Goal: Information Seeking & Learning: Learn about a topic

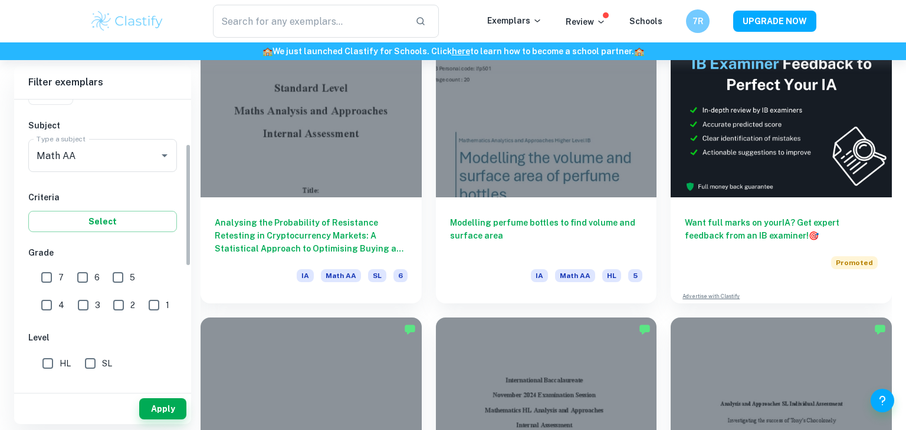
scroll to position [117, 0]
click at [50, 280] on input "7" at bounding box center [47, 277] width 24 height 24
checkbox input "true"
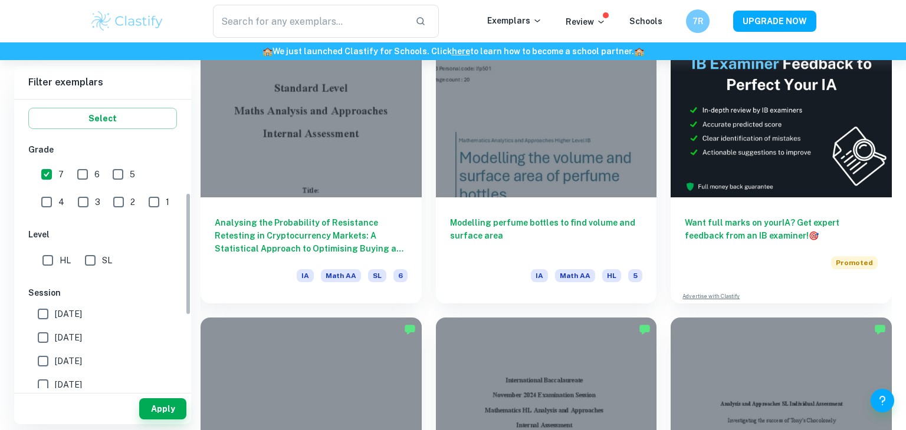
click at [45, 265] on input "HL" at bounding box center [48, 261] width 24 height 24
checkbox input "true"
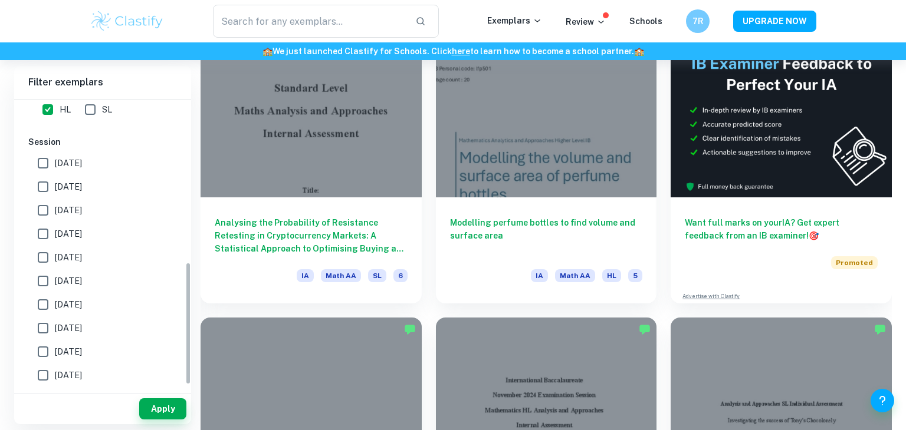
scroll to position [392, 0]
click at [40, 146] on input "[DATE]" at bounding box center [43, 142] width 24 height 24
checkbox input "true"
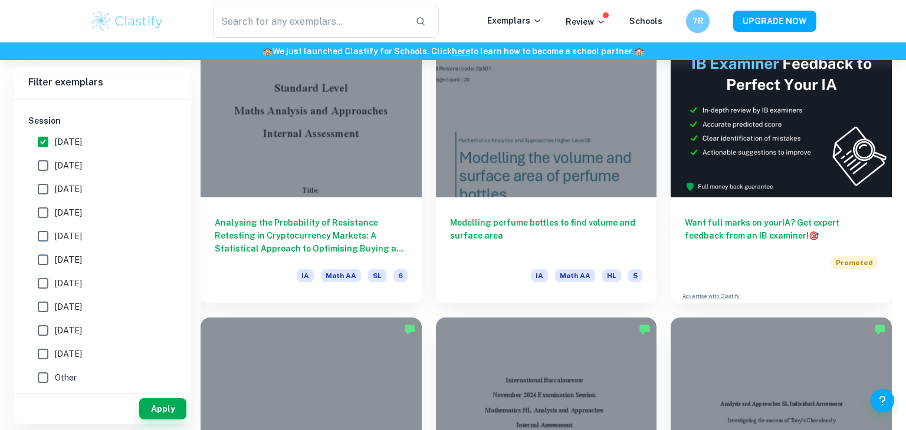
click at [37, 166] on input "[DATE]" at bounding box center [43, 166] width 24 height 24
checkbox input "true"
click at [43, 189] on input "[DATE]" at bounding box center [43, 190] width 24 height 24
checkbox input "true"
click at [45, 211] on input "[DATE]" at bounding box center [43, 213] width 24 height 24
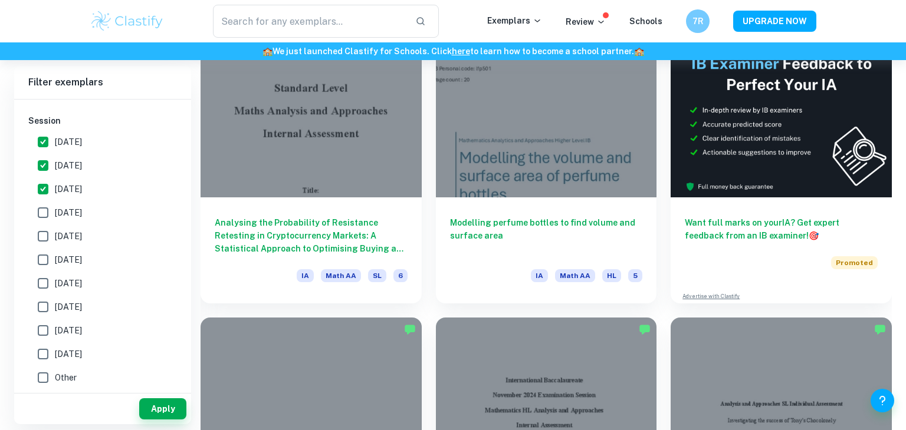
checkbox input "true"
click at [150, 412] on button "Apply" at bounding box center [162, 409] width 47 height 21
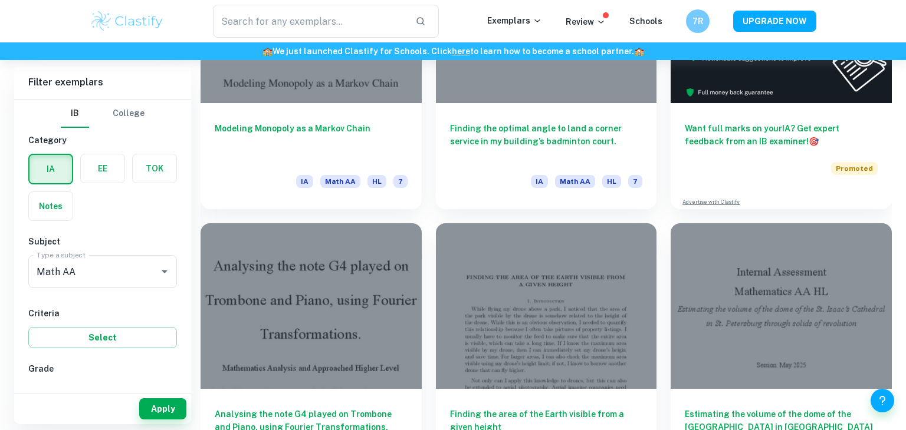
scroll to position [487, 0]
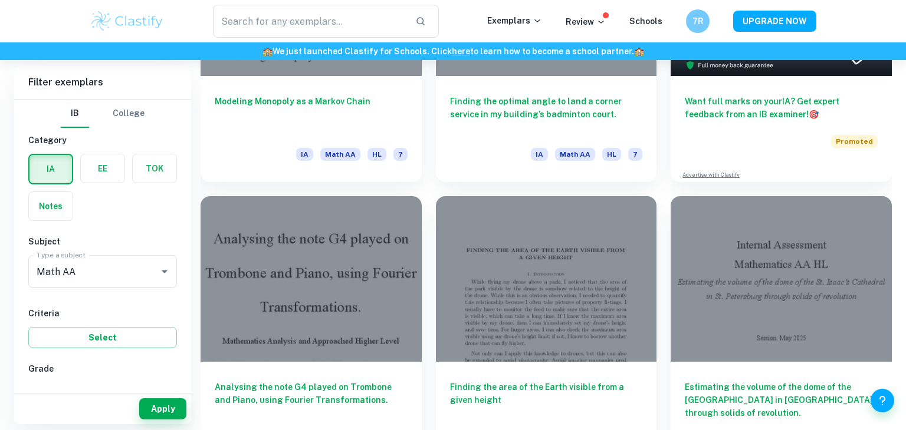
click at [831, 290] on div at bounding box center [780, 279] width 221 height 166
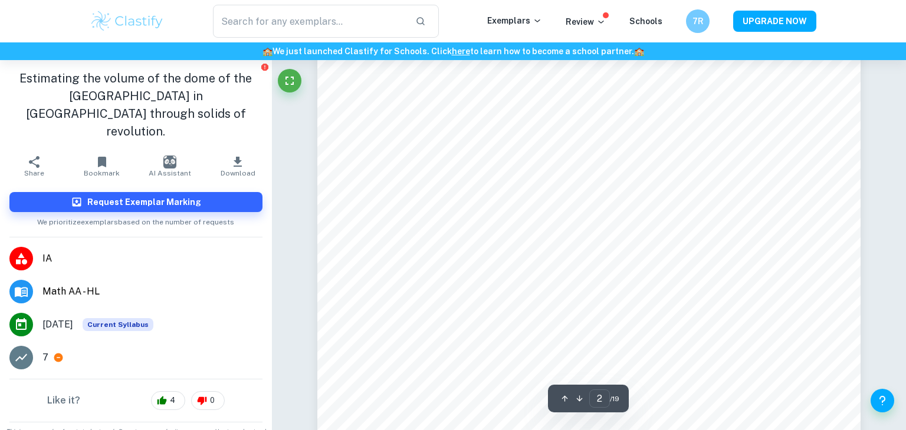
scroll to position [903, 0]
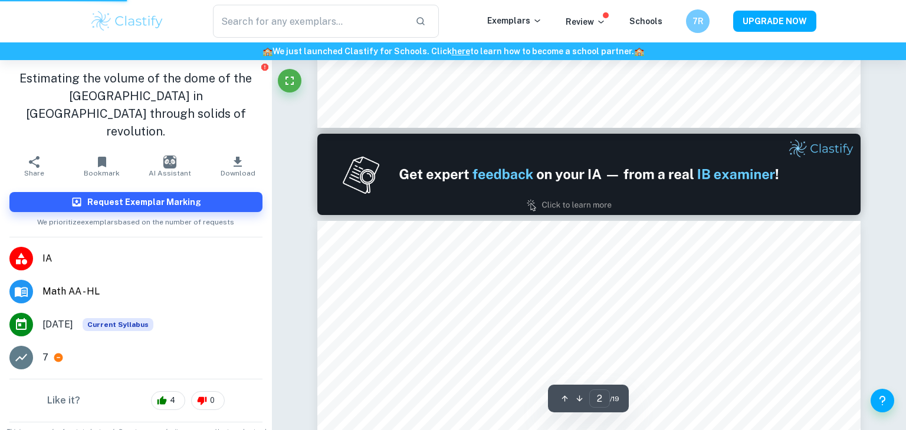
type input "1"
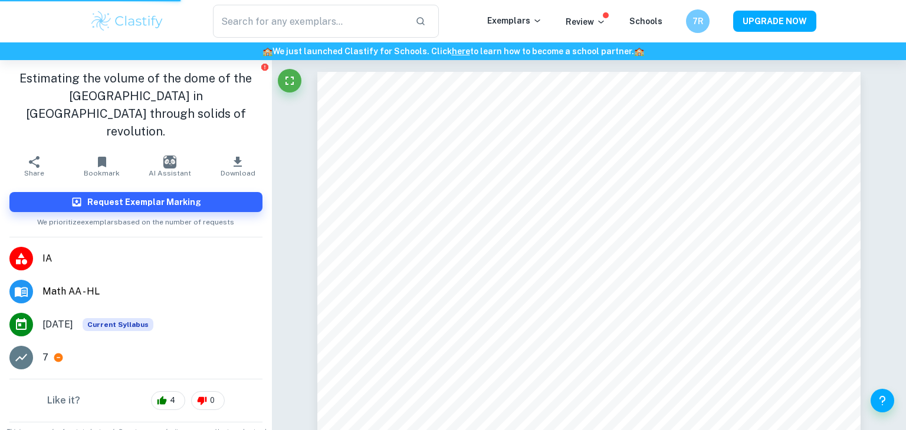
click at [127, 21] on img at bounding box center [127, 21] width 75 height 24
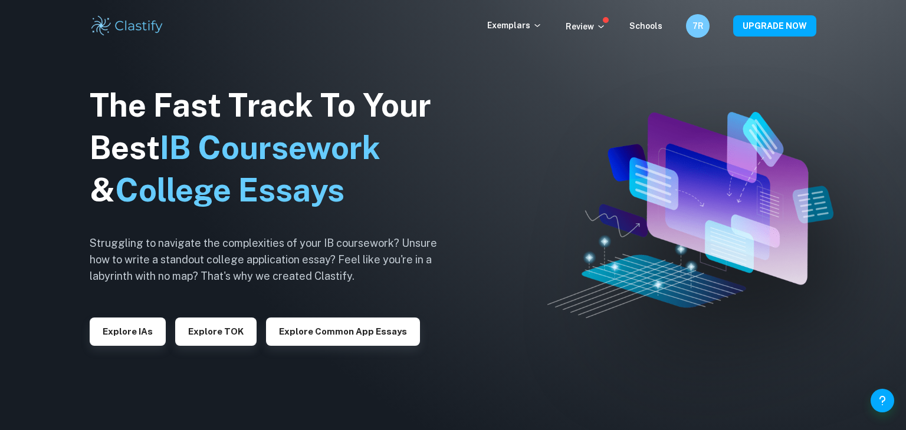
click at [123, 320] on button "Explore IAs" at bounding box center [128, 332] width 76 height 28
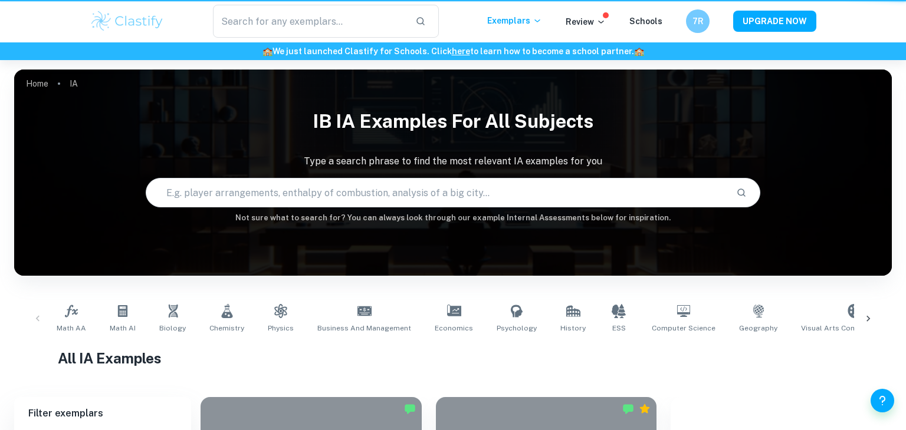
click at [130, 327] on span "Math AI" at bounding box center [123, 328] width 26 height 11
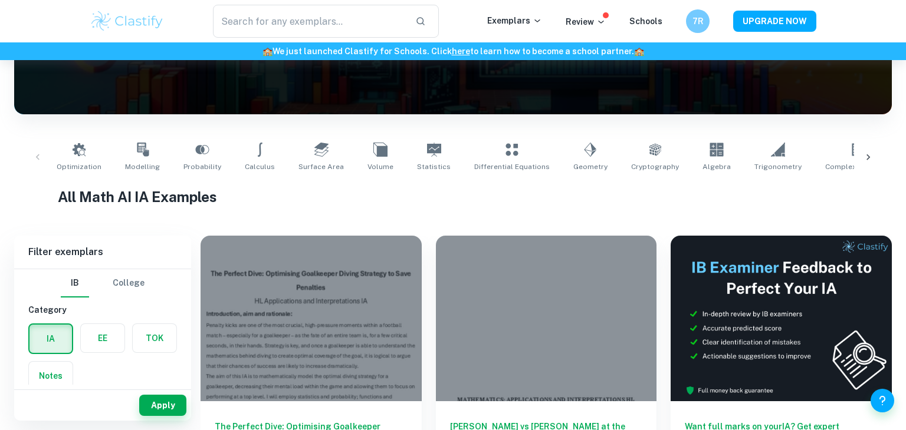
scroll to position [158, 0]
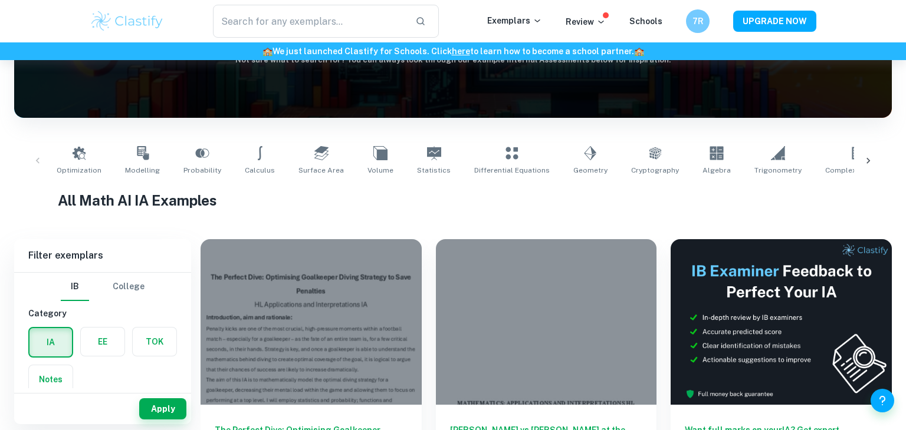
click at [33, 153] on div "Optimization Modelling Probability Calculus Surface Area Volume Statistics Diff…" at bounding box center [453, 161] width 859 height 39
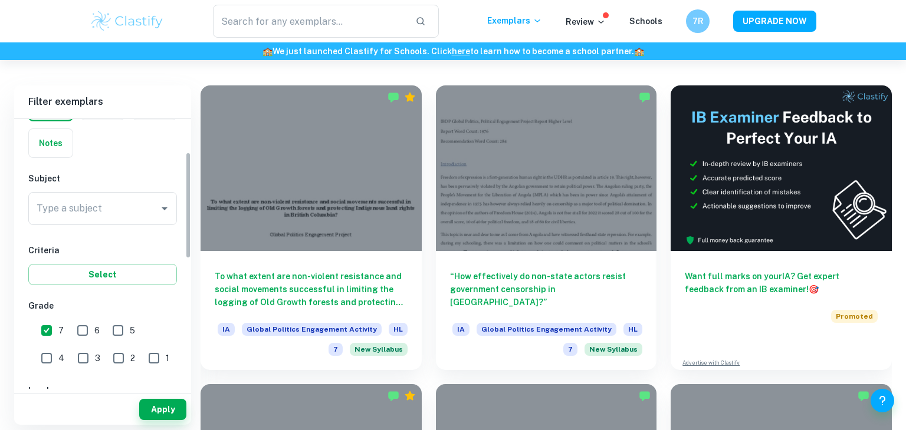
scroll to position [84, 0]
click at [59, 208] on div "Type a subject Type a subject" at bounding box center [102, 206] width 149 height 33
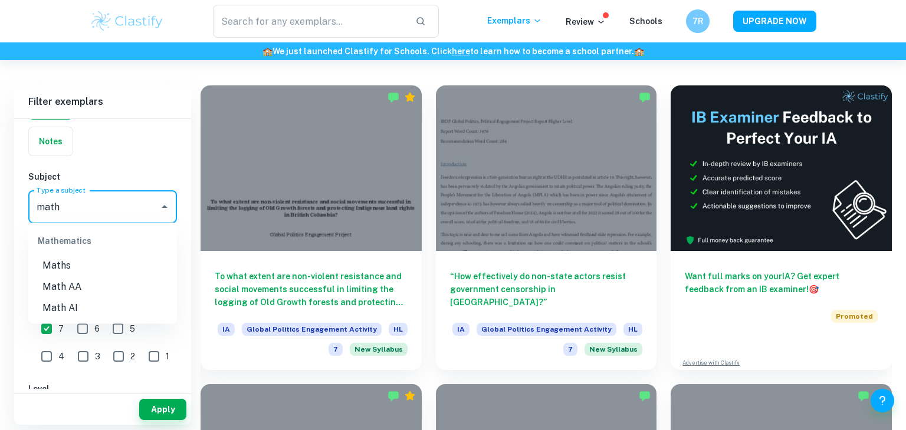
click at [99, 292] on li "Math AA" at bounding box center [102, 287] width 149 height 21
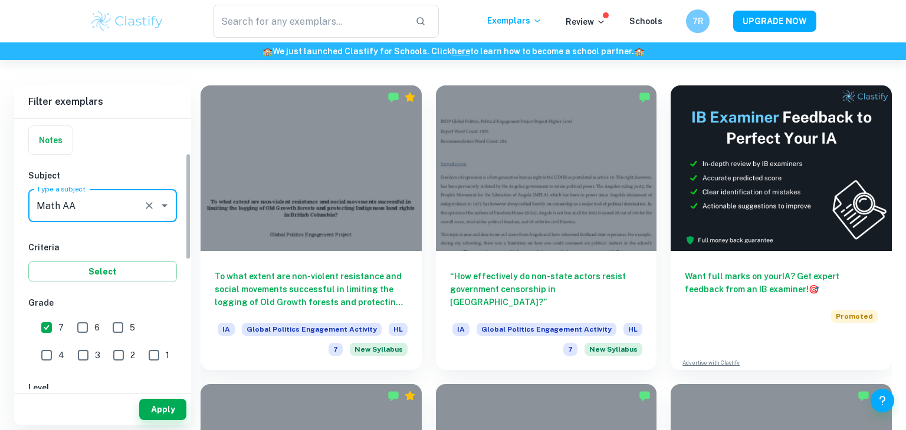
scroll to position [85, 0]
type input "Math AA"
click at [162, 410] on button "Apply" at bounding box center [162, 409] width 47 height 21
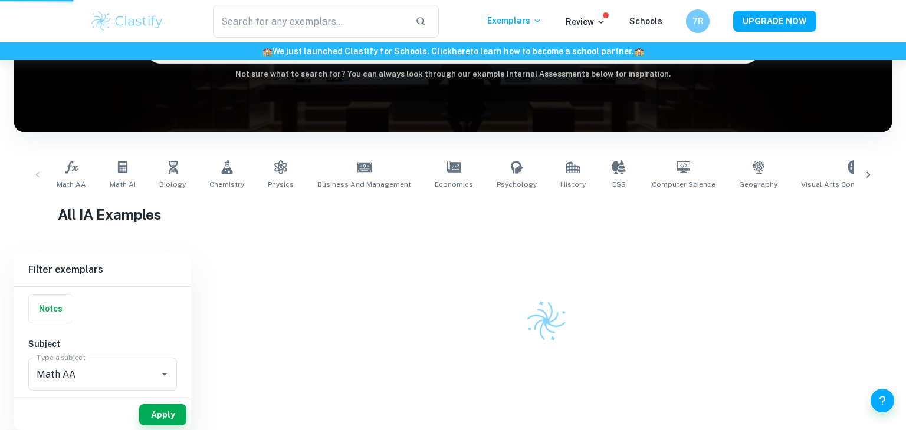
scroll to position [144, 0]
click at [797, 331] on div at bounding box center [545, 300] width 691 height 93
click at [799, 321] on div at bounding box center [545, 300] width 691 height 93
click at [801, 321] on div at bounding box center [545, 300] width 691 height 93
click at [677, 252] on div "Home IA IB IA examples for all subjects Type a search phrase to find the most r…" at bounding box center [453, 173] width 906 height 514
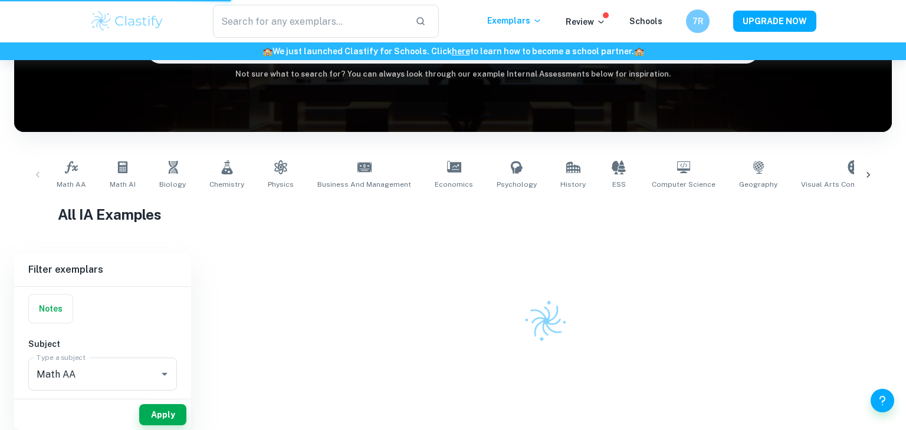
click at [663, 259] on div at bounding box center [545, 300] width 691 height 93
click at [660, 259] on div at bounding box center [545, 300] width 691 height 93
click at [657, 259] on div at bounding box center [545, 300] width 691 height 93
click at [655, 263] on div at bounding box center [545, 300] width 691 height 93
click at [655, 264] on div at bounding box center [545, 300] width 691 height 93
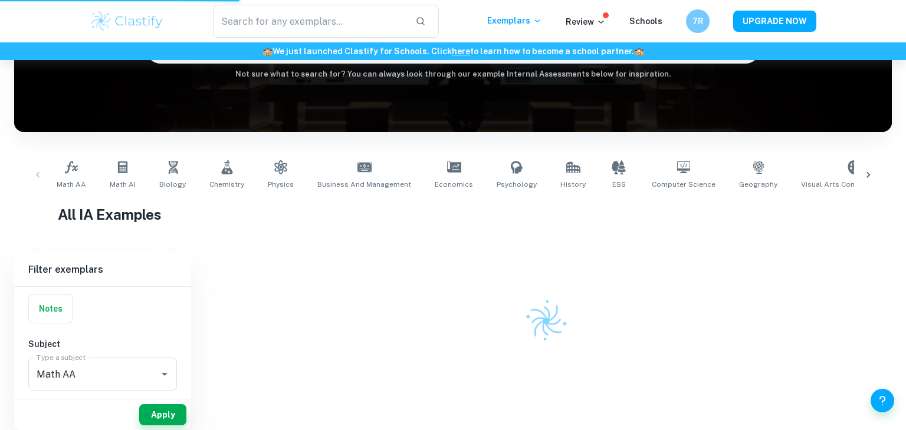
click at [655, 261] on div at bounding box center [545, 300] width 691 height 93
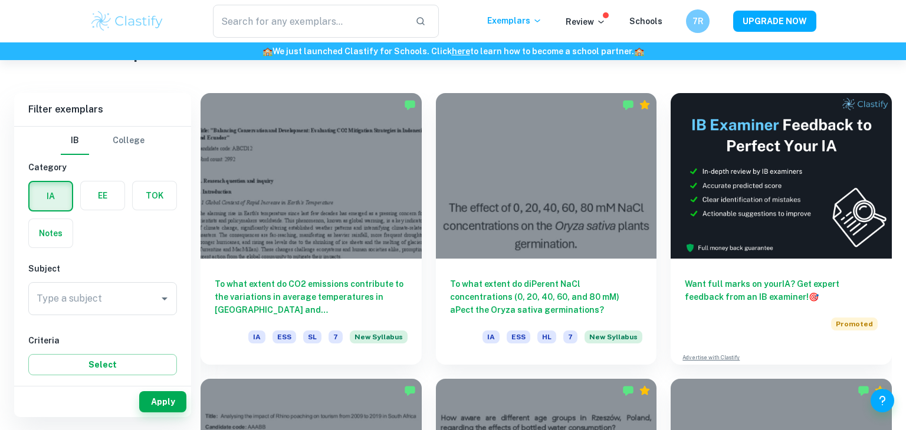
scroll to position [295, 0]
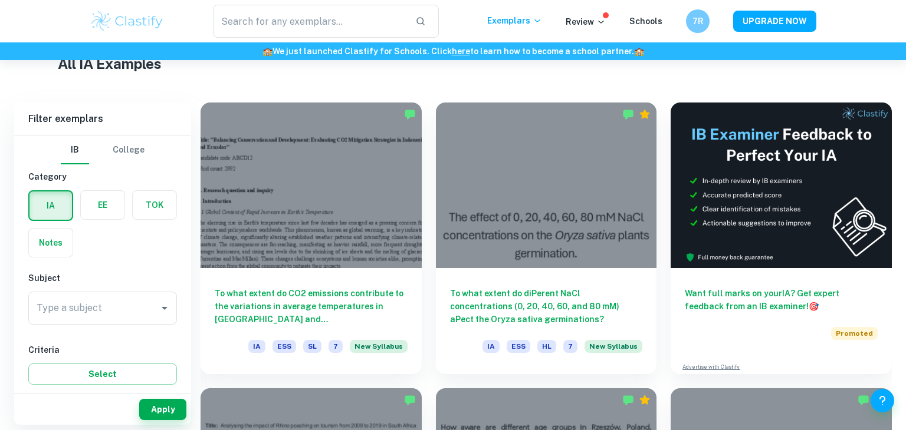
click at [132, 292] on div "Type a subject" at bounding box center [102, 308] width 149 height 33
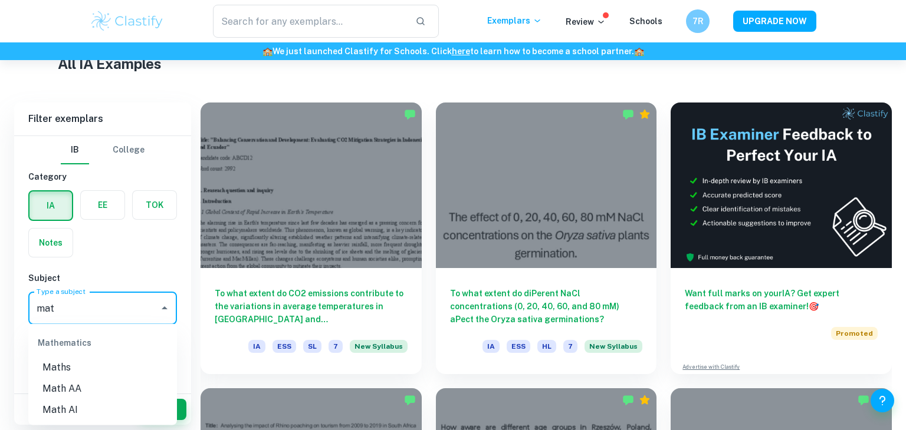
click at [97, 387] on li "Math AA" at bounding box center [102, 389] width 149 height 21
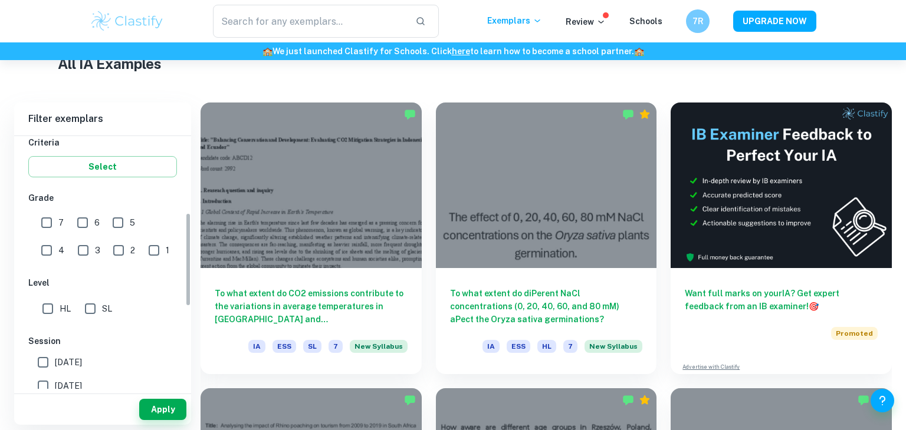
scroll to position [207, 0]
type input "Math AA"
click at [50, 223] on input "7" at bounding box center [47, 224] width 24 height 24
checkbox input "true"
click at [45, 304] on input "HL" at bounding box center [48, 310] width 24 height 24
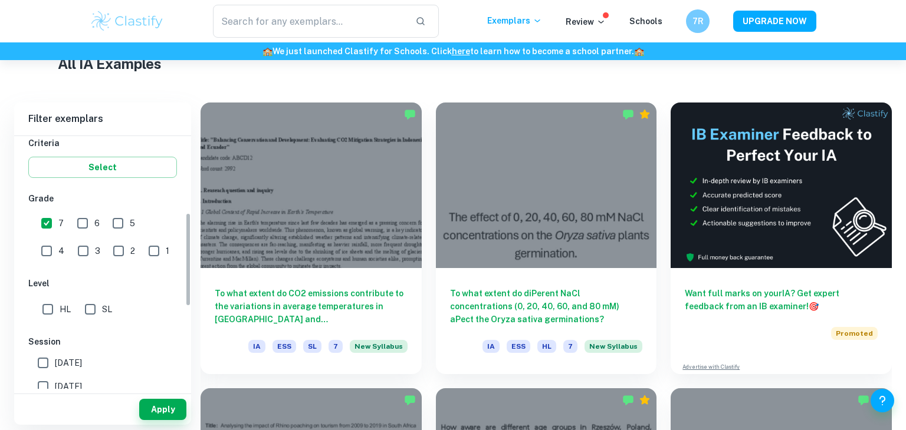
checkbox input "true"
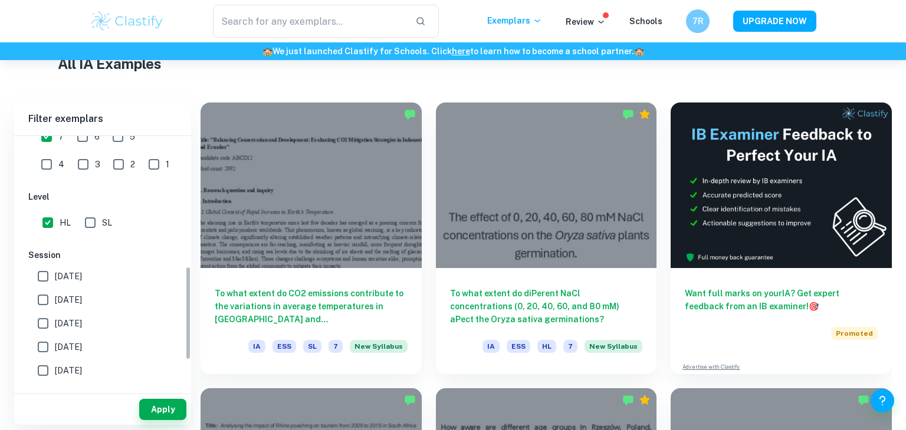
scroll to position [354, 0]
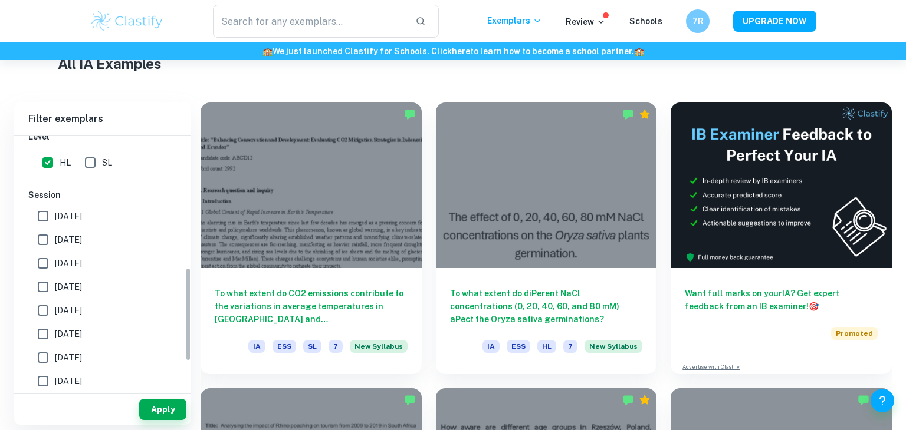
click at [54, 212] on input "[DATE]" at bounding box center [43, 217] width 24 height 24
checkbox input "true"
click at [45, 239] on input "[DATE]" at bounding box center [43, 240] width 24 height 24
checkbox input "true"
click at [41, 267] on input "[DATE]" at bounding box center [43, 264] width 24 height 24
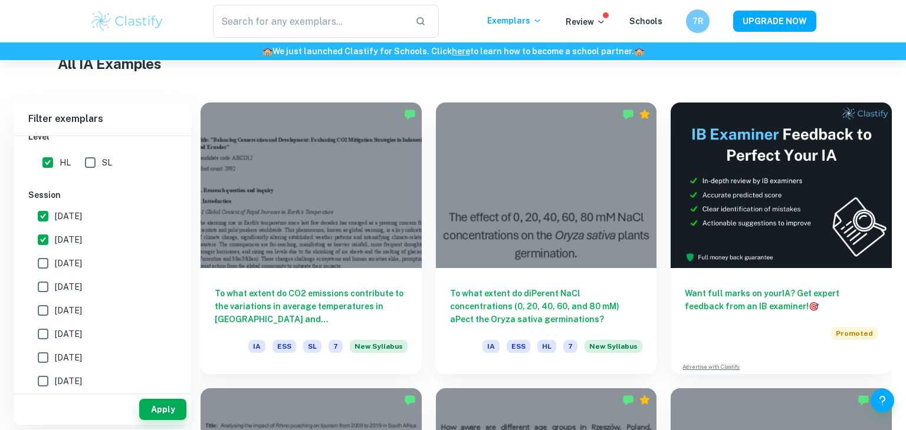
checkbox input "true"
click at [33, 292] on input "[DATE]" at bounding box center [43, 287] width 24 height 24
checkbox input "true"
click at [157, 405] on button "Apply" at bounding box center [162, 409] width 47 height 21
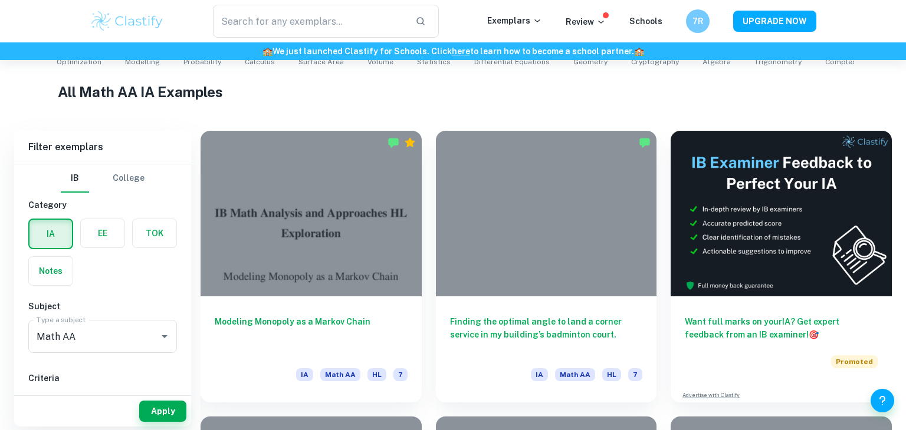
scroll to position [269, 0]
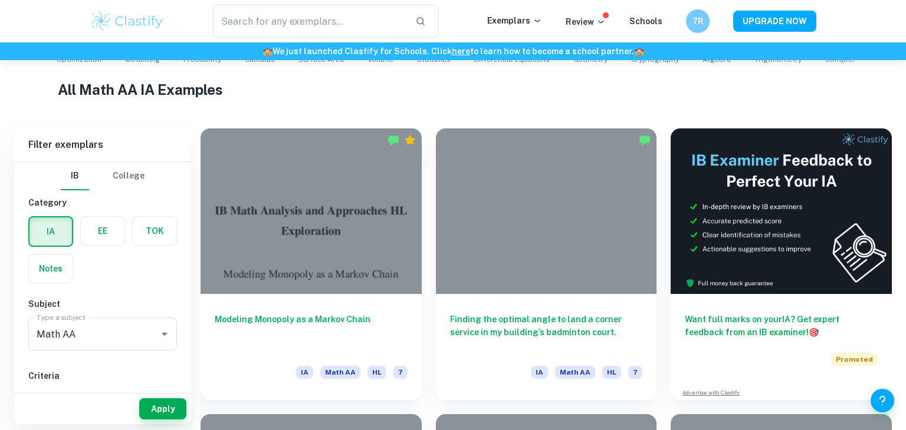
click at [592, 231] on div at bounding box center [546, 212] width 221 height 166
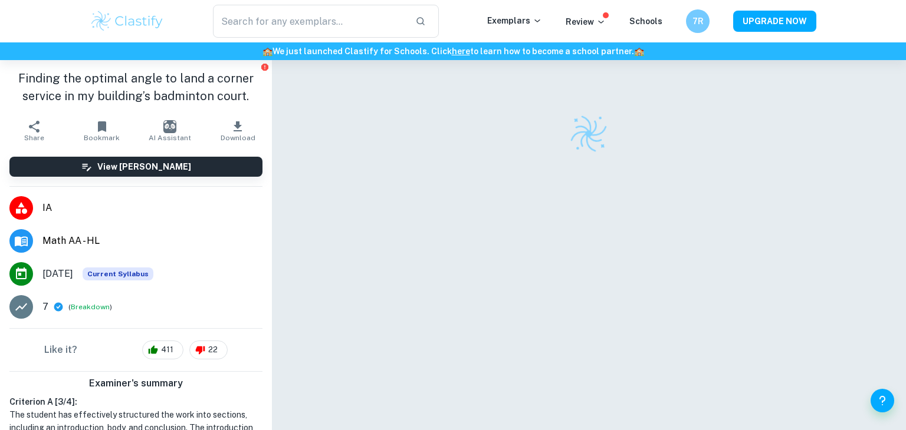
click at [676, 199] on div at bounding box center [589, 262] width 544 height 405
click at [673, 210] on div at bounding box center [589, 262] width 544 height 405
click at [650, 215] on div at bounding box center [589, 262] width 544 height 405
click at [640, 210] on div at bounding box center [589, 262] width 544 height 405
click at [637, 218] on div at bounding box center [589, 262] width 544 height 405
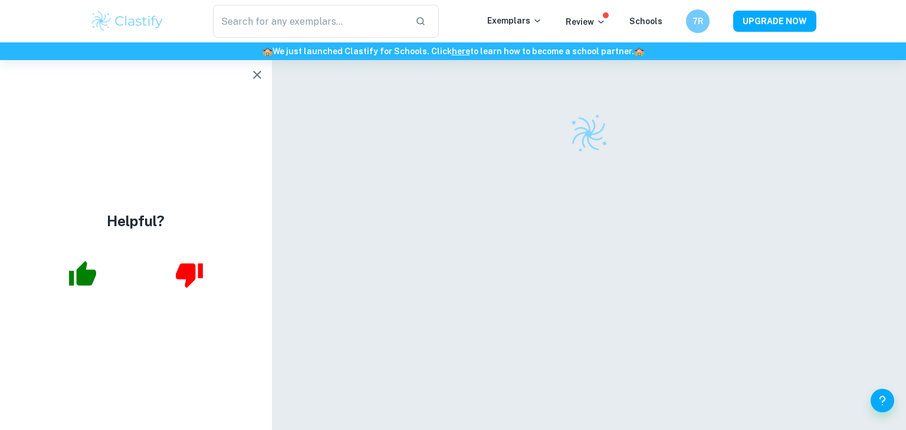
click at [790, 313] on div at bounding box center [589, 262] width 544 height 405
click at [797, 304] on div at bounding box center [589, 262] width 544 height 405
click at [794, 302] on div at bounding box center [589, 262] width 544 height 405
click at [259, 73] on icon "button" at bounding box center [257, 75] width 8 height 8
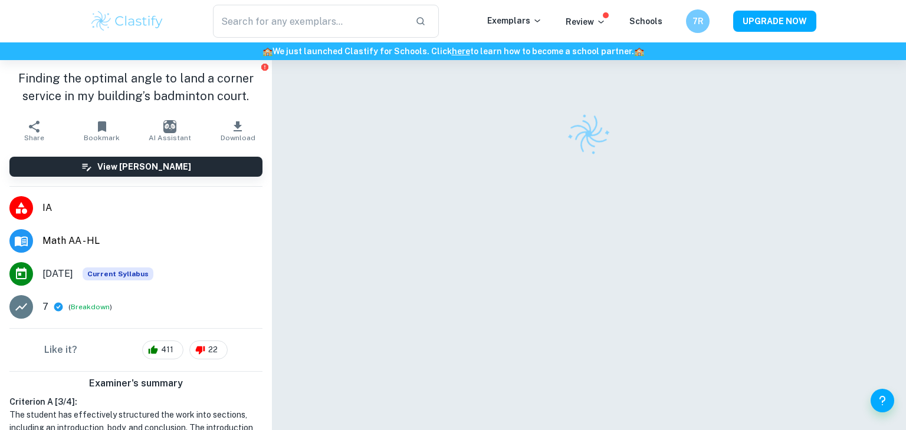
click at [261, 64] on icon "Report issue" at bounding box center [264, 67] width 9 height 9
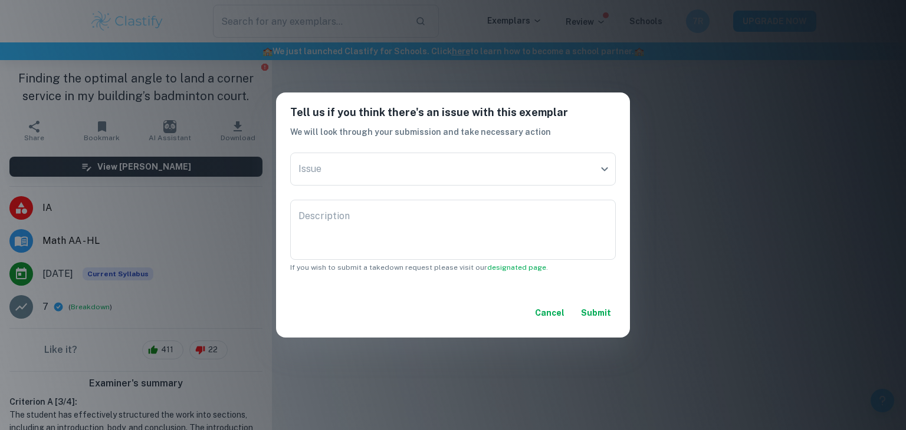
click at [554, 315] on button "Cancel" at bounding box center [549, 313] width 39 height 21
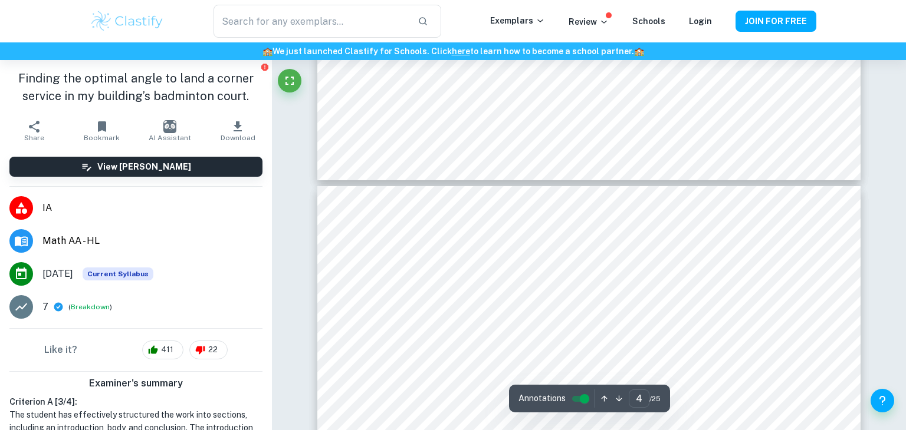
scroll to position [2385, 0]
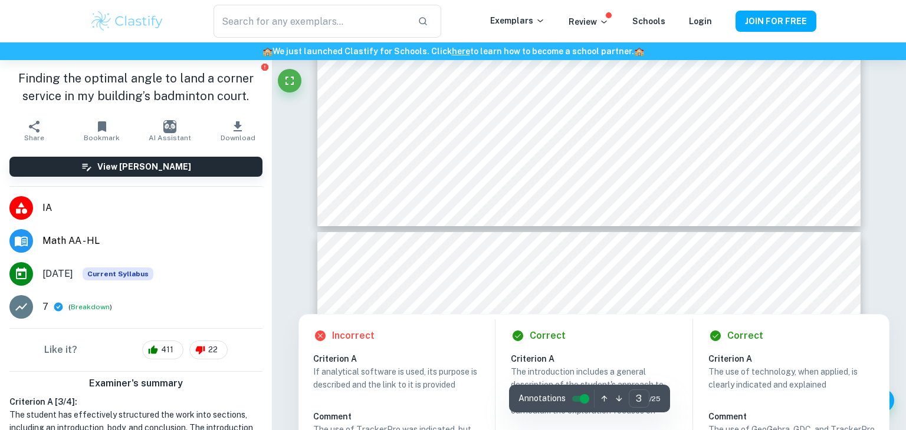
type input "4"
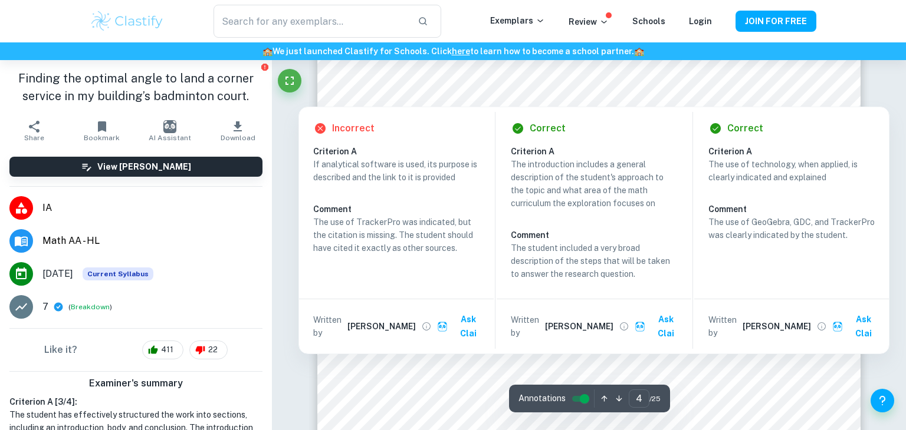
scroll to position [2536, 0]
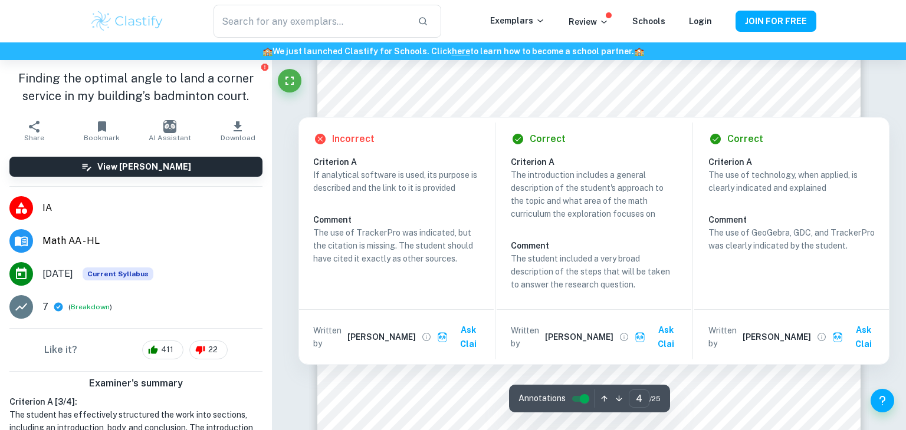
click at [465, 109] on div at bounding box center [471, 108] width 47 height 12
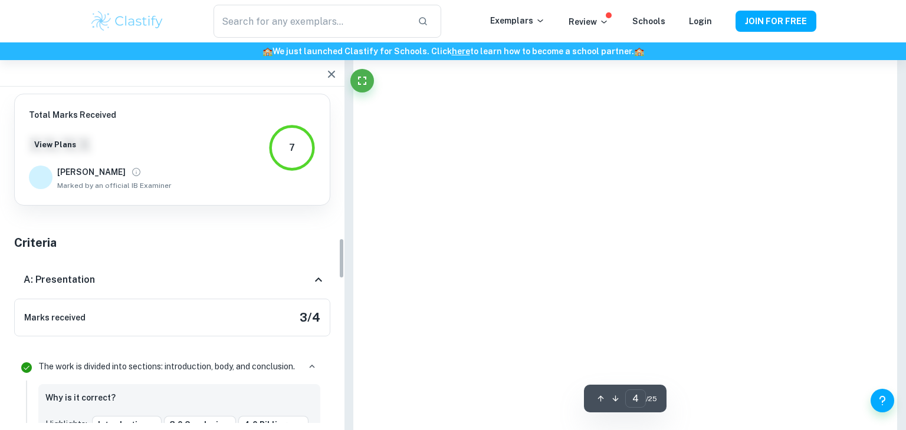
scroll to position [1169, 0]
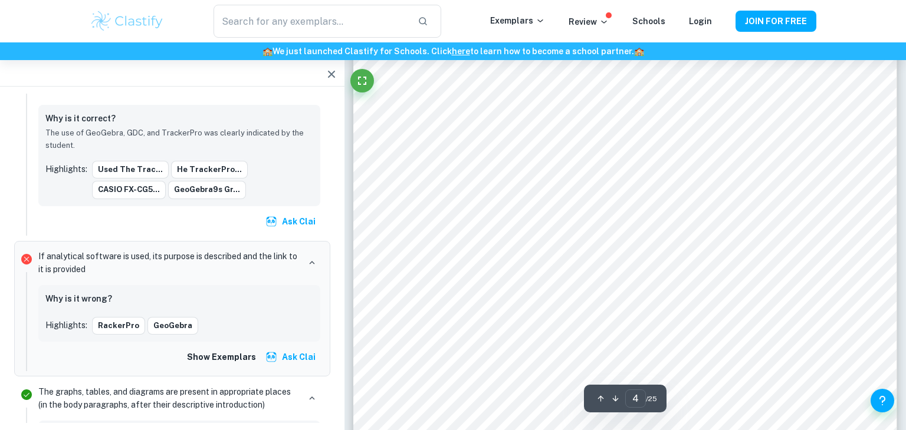
click at [336, 74] on icon "button" at bounding box center [331, 74] width 14 height 14
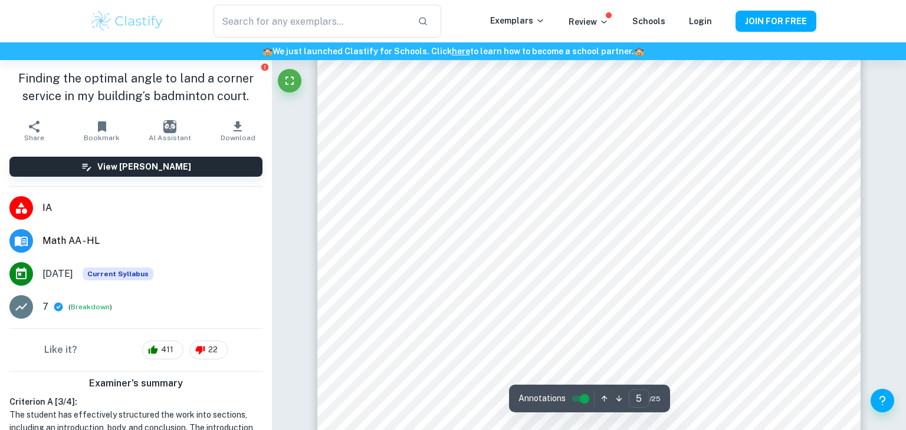
scroll to position [3422, 0]
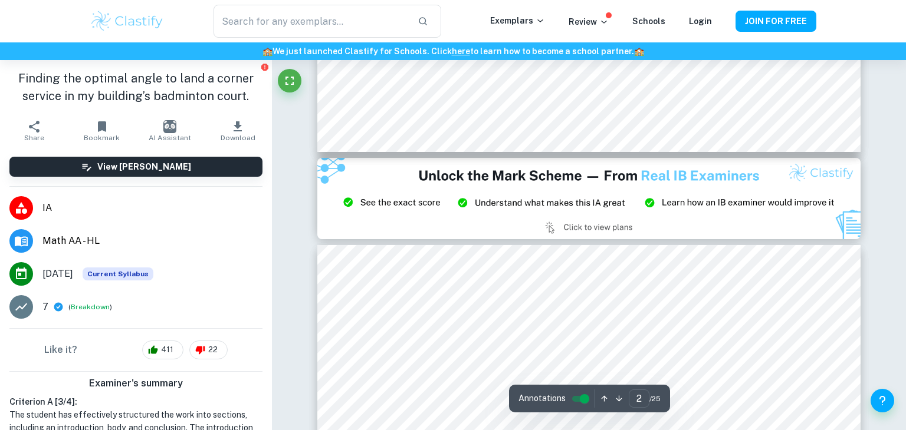
type input "3"
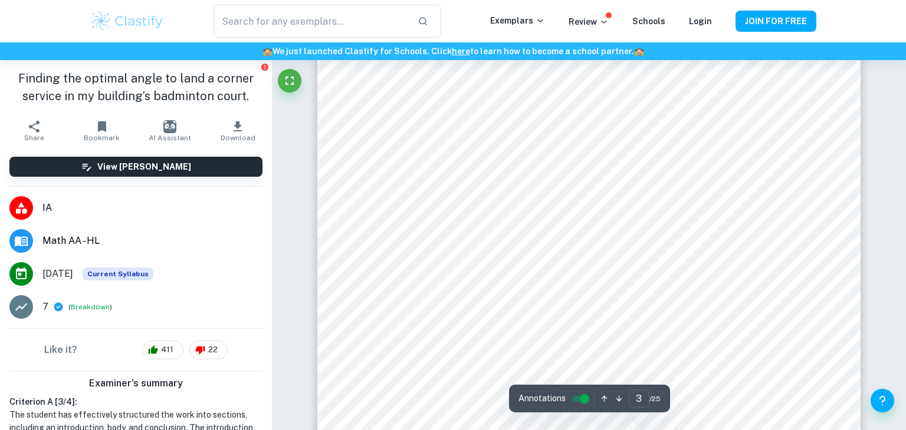
scroll to position [1790, 0]
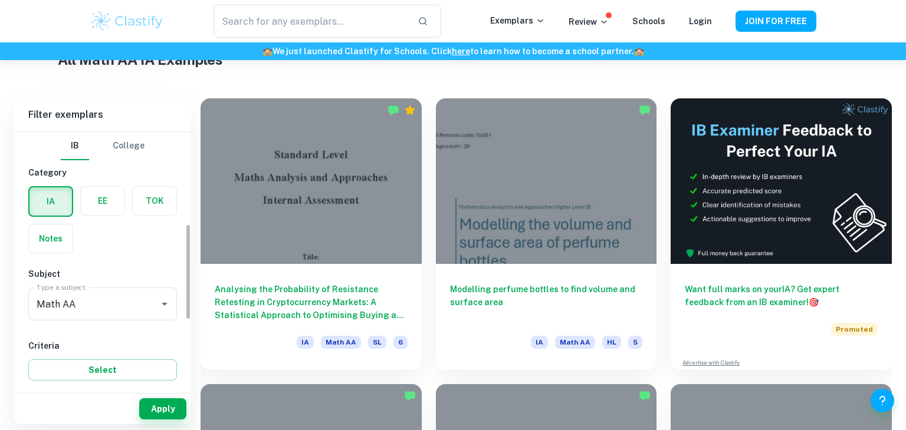
scroll to position [255, 0]
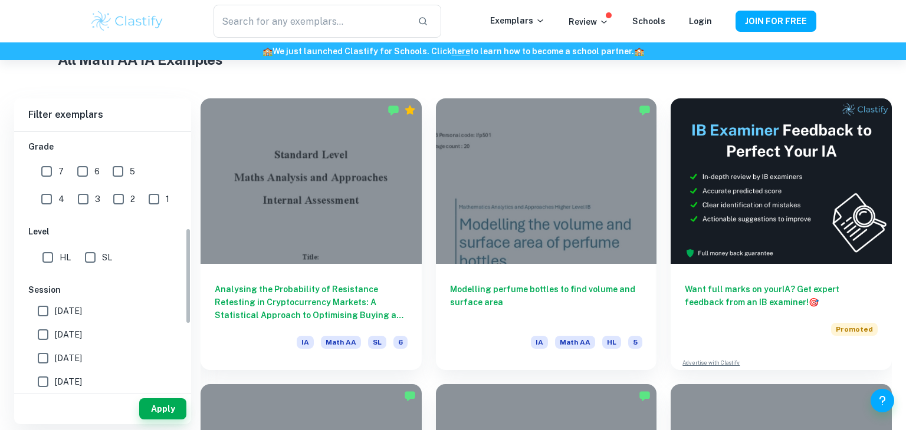
click at [45, 169] on input "7" at bounding box center [47, 172] width 24 height 24
checkbox input "true"
click at [51, 260] on input "HL" at bounding box center [48, 258] width 24 height 24
checkbox input "true"
click at [40, 320] on input "[DATE]" at bounding box center [43, 312] width 24 height 24
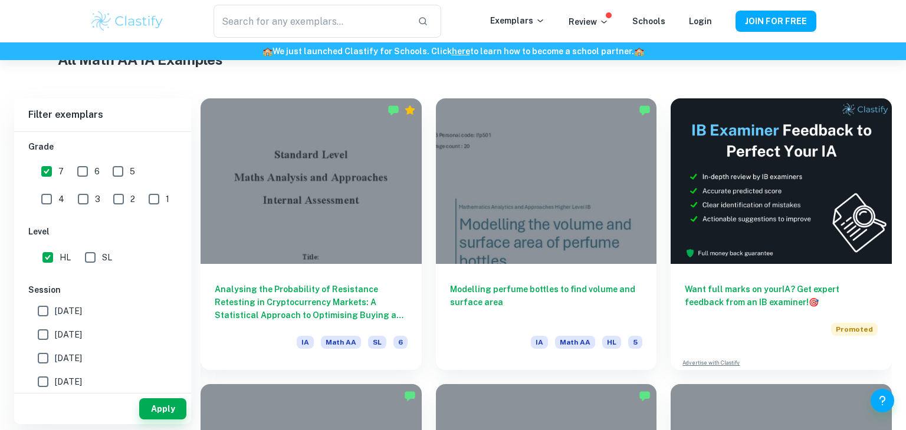
checkbox input "true"
click at [35, 333] on input "[DATE]" at bounding box center [43, 335] width 24 height 24
checkbox input "true"
click at [38, 347] on input "[DATE]" at bounding box center [43, 359] width 24 height 24
checkbox input "true"
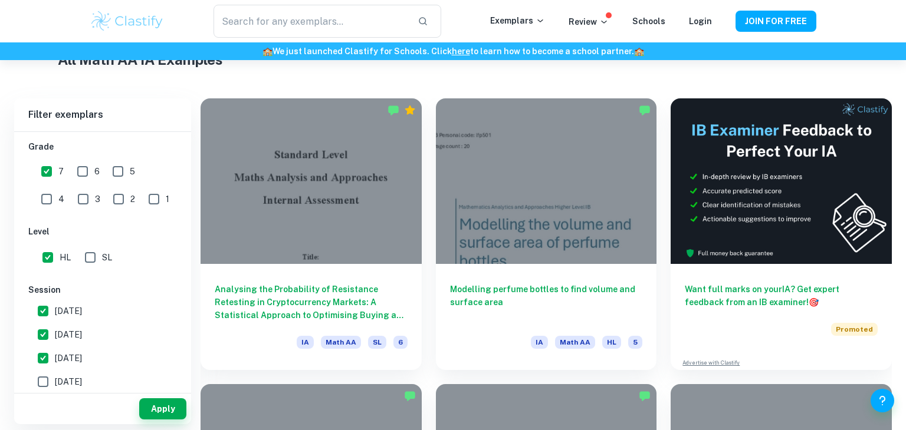
click at [40, 378] on input "[DATE]" at bounding box center [43, 382] width 24 height 24
checkbox input "true"
click at [158, 403] on button "Apply" at bounding box center [162, 409] width 47 height 21
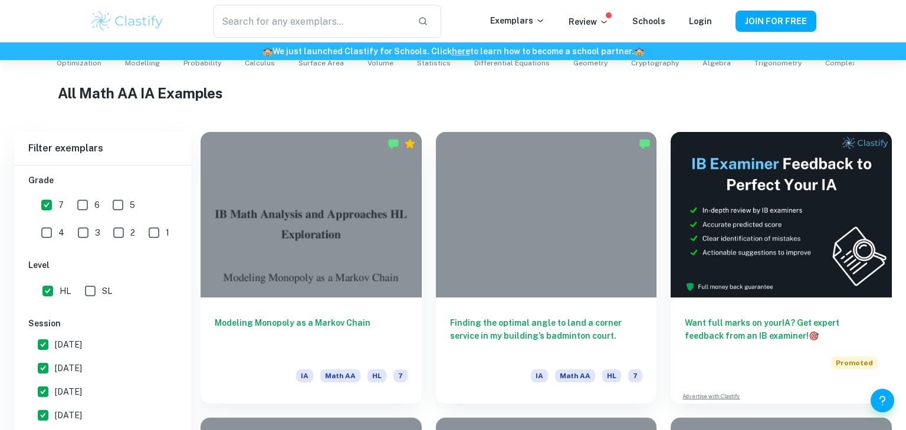
scroll to position [344, 0]
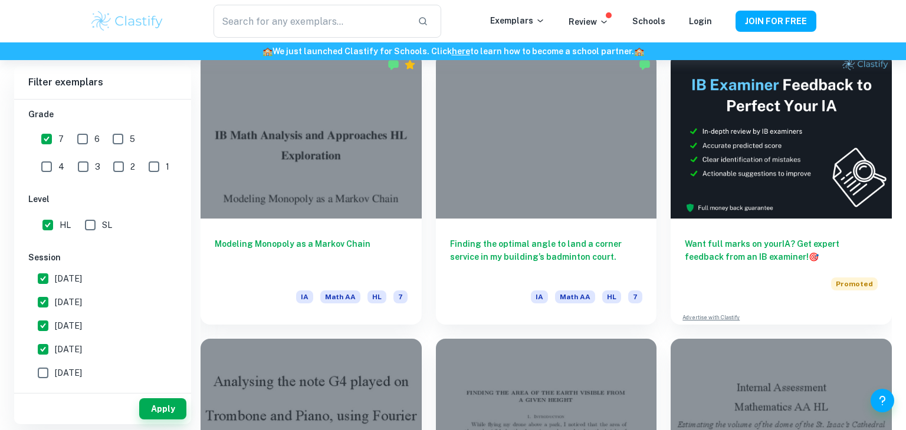
click at [565, 195] on div at bounding box center [546, 136] width 221 height 166
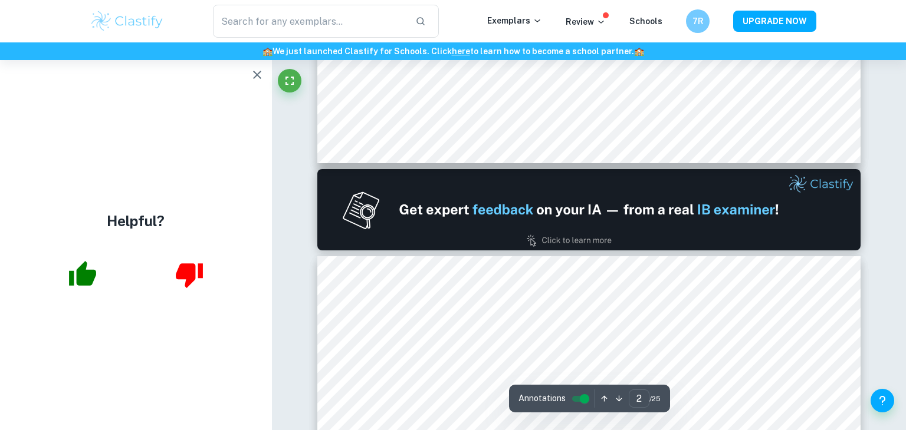
scroll to position [684, 0]
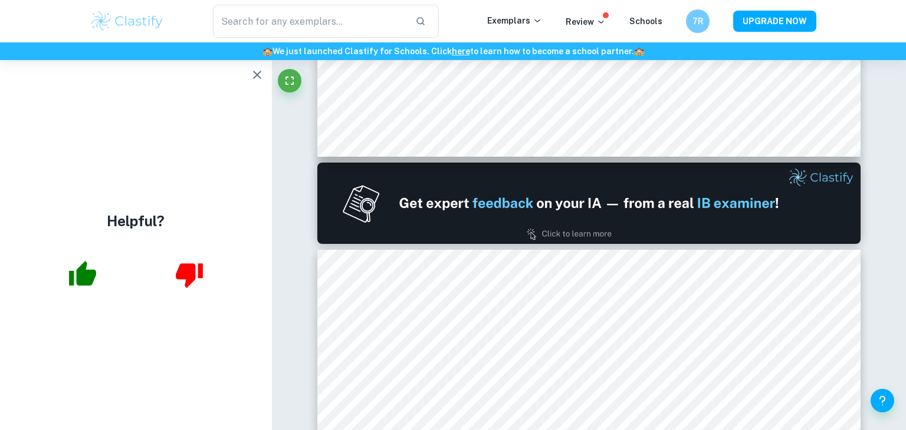
type input "1"
